Goal: Find specific page/section: Find specific page/section

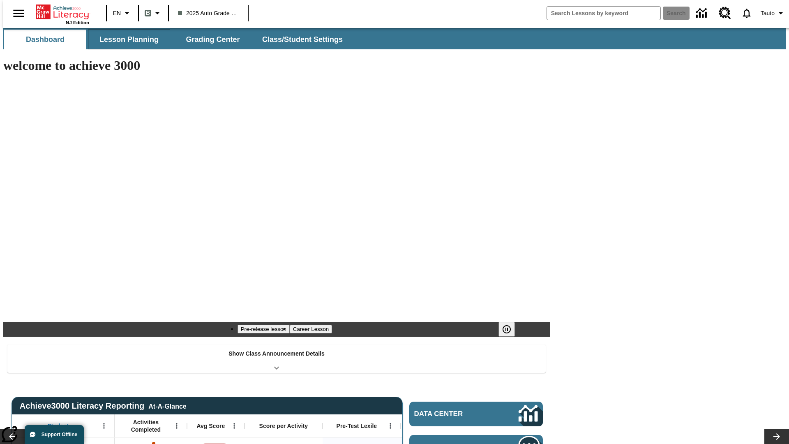
click at [126, 39] on span "Lesson Planning" at bounding box center [128, 39] width 59 height 9
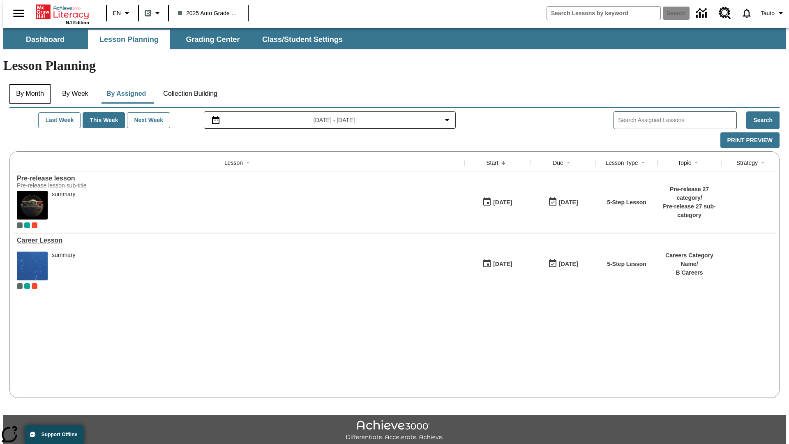
click at [28, 84] on button "By Month" at bounding box center [29, 94] width 41 height 20
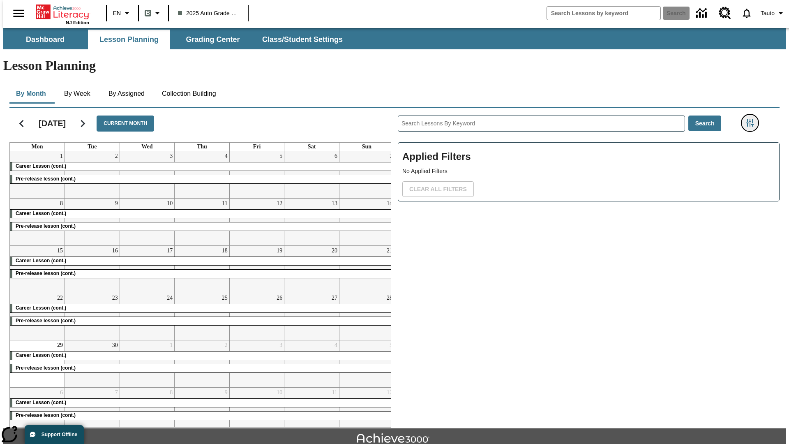
click at [753, 119] on icon "Filters Side menu" at bounding box center [749, 122] width 7 height 7
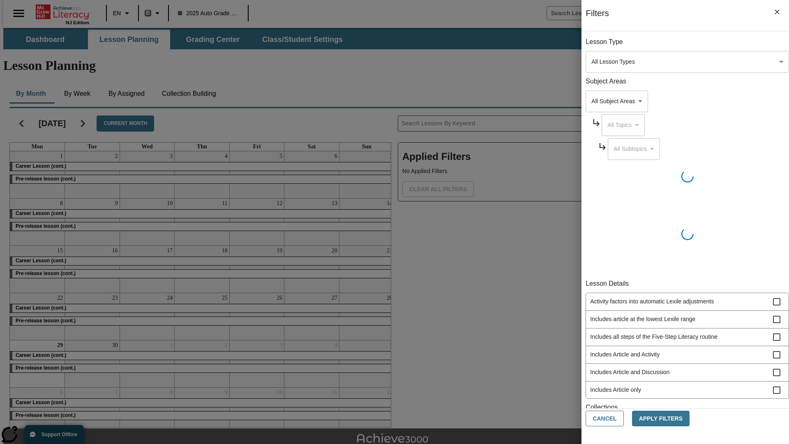
click at [592, 397] on body "Skip to main content NJ Edition EN B 2025 Auto Grade 1 B Search 0 Tauto Dashboa…" at bounding box center [394, 254] width 783 height 453
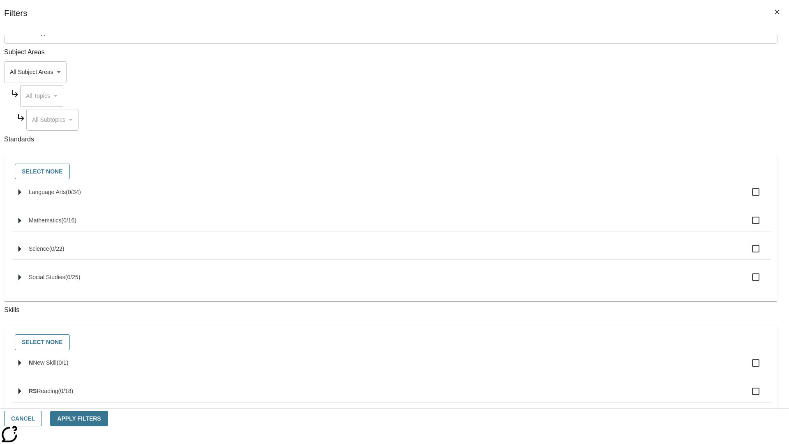
scroll to position [342, 0]
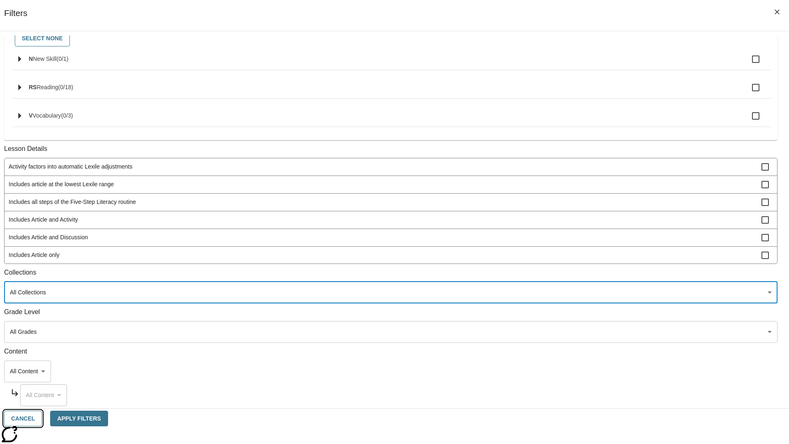
click at [42, 418] on button "Cancel" at bounding box center [23, 419] width 38 height 16
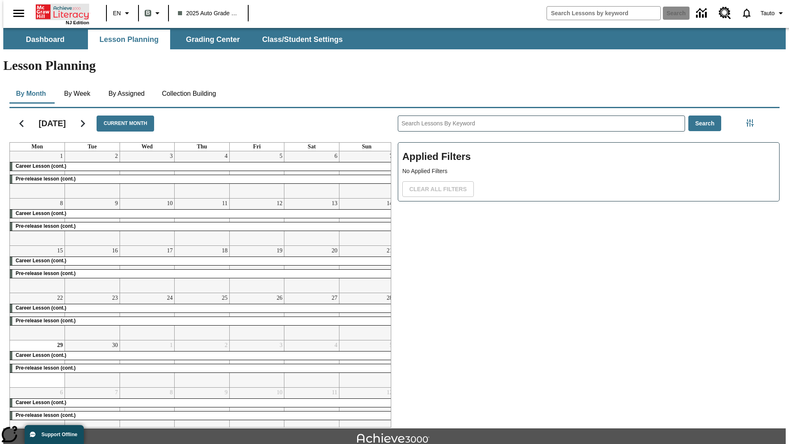
click at [59, 11] on icon "Home" at bounding box center [63, 12] width 55 height 16
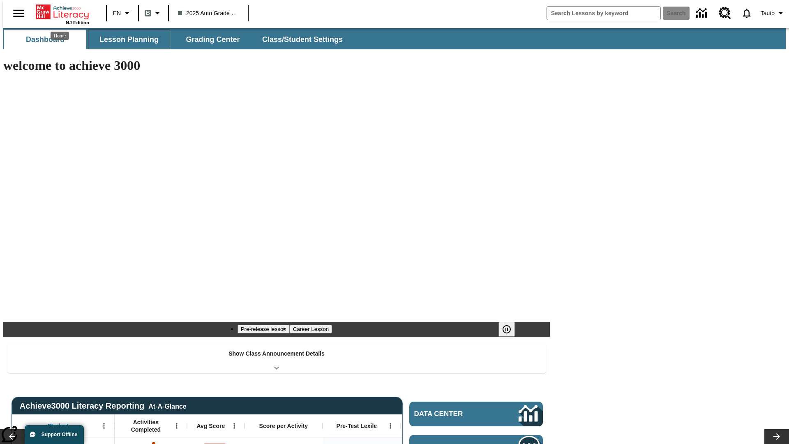
click at [126, 39] on span "Lesson Planning" at bounding box center [128, 39] width 59 height 9
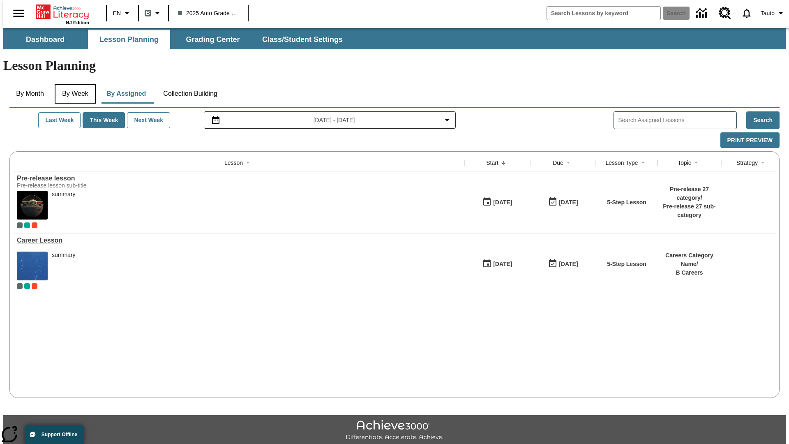
click at [74, 84] on button "By Week" at bounding box center [75, 94] width 41 height 20
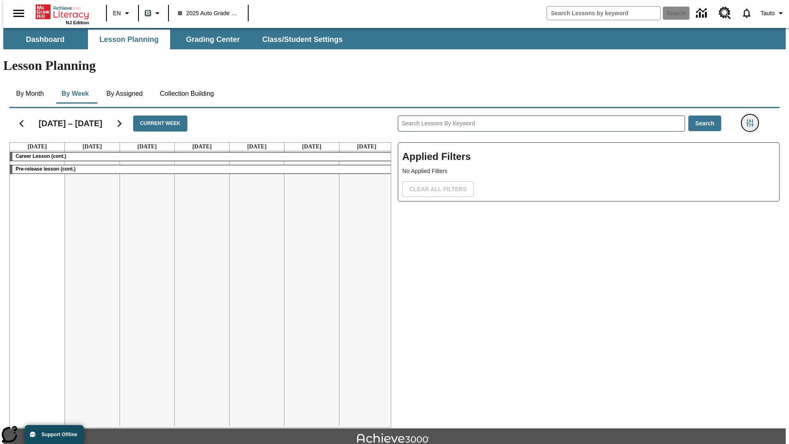
click at [753, 119] on icon "Filters Side menu" at bounding box center [749, 122] width 7 height 7
